Goal: Register for event/course

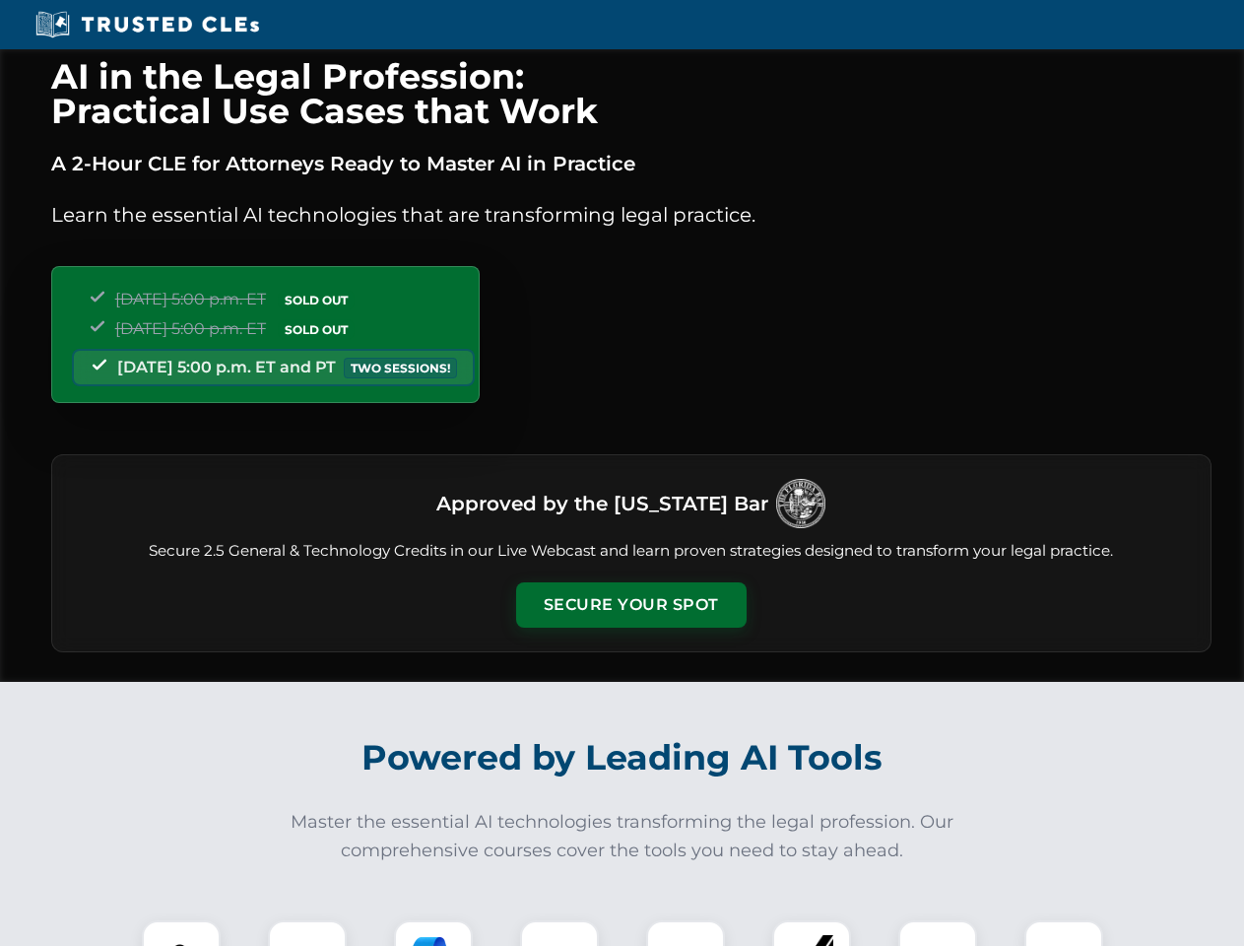
click at [630, 605] on button "Secure Your Spot" at bounding box center [631, 604] width 230 height 45
click at [181, 933] on img at bounding box center [181, 959] width 57 height 57
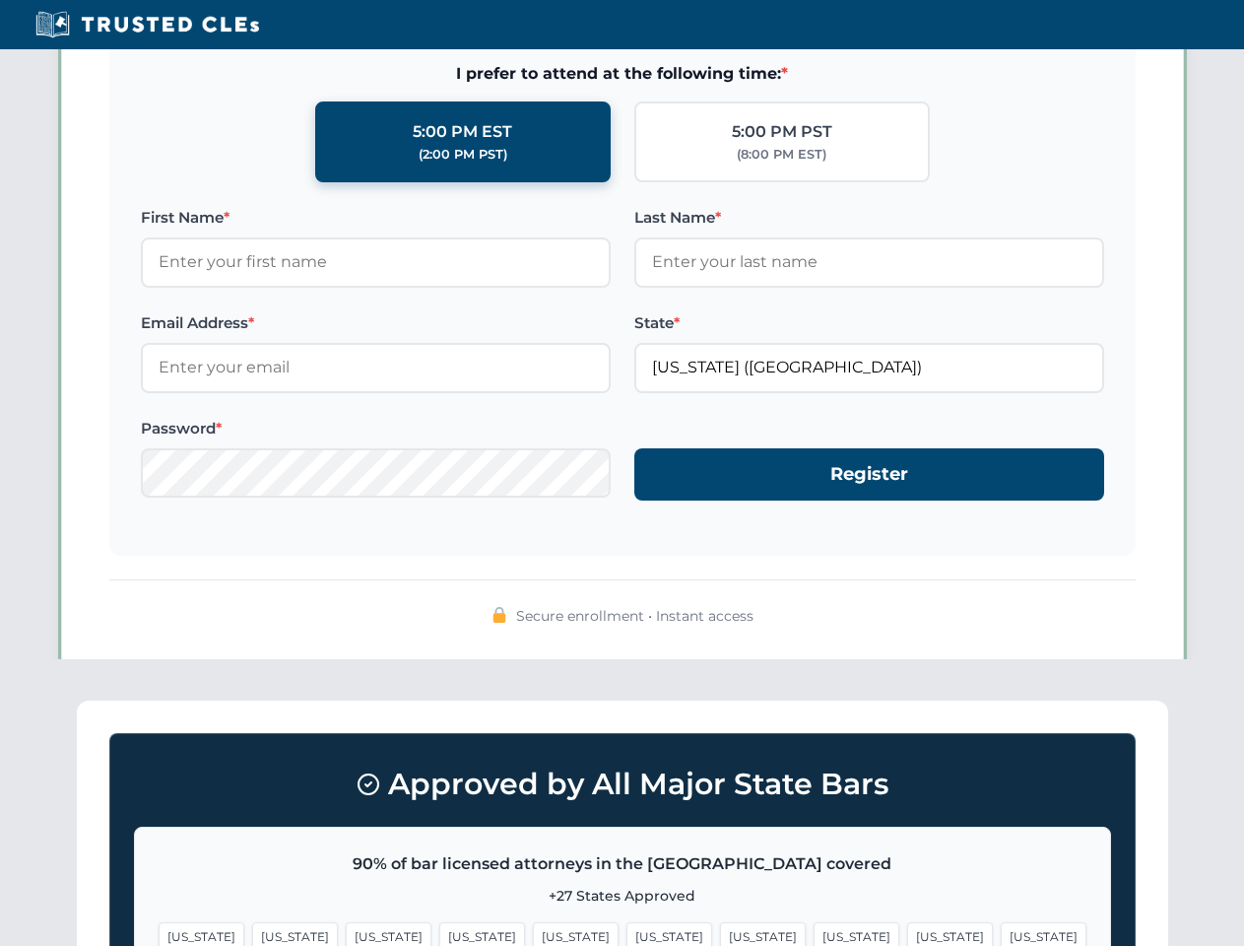
click at [720, 933] on span "[US_STATE]" at bounding box center [763, 936] width 86 height 29
click at [907, 933] on span "[US_STATE]" at bounding box center [950, 936] width 86 height 29
